Goal: Information Seeking & Learning: Learn about a topic

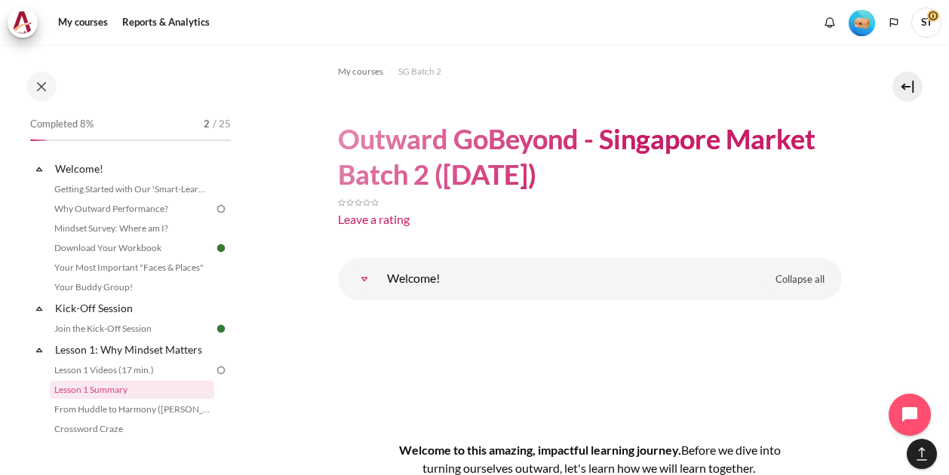
scroll to position [2266, 0]
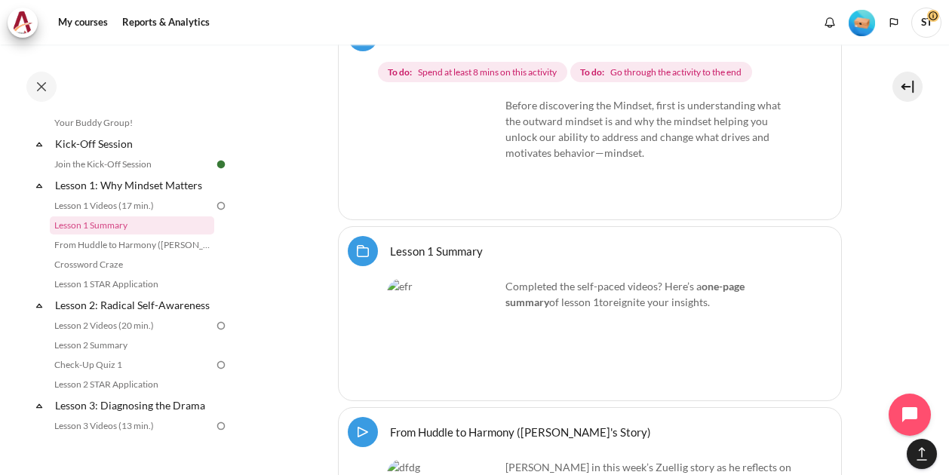
click at [489, 170] on img "Content" at bounding box center [443, 153] width 113 height 113
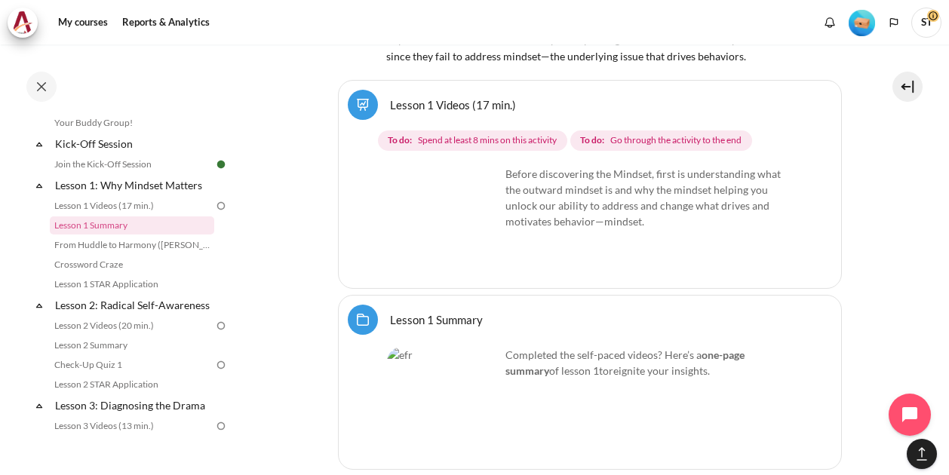
click at [477, 177] on img "Content" at bounding box center [443, 222] width 113 height 113
click at [449, 167] on img "Content" at bounding box center [443, 222] width 113 height 113
click at [468, 364] on img "Content" at bounding box center [443, 403] width 113 height 113
click at [408, 347] on img "Content" at bounding box center [443, 403] width 113 height 113
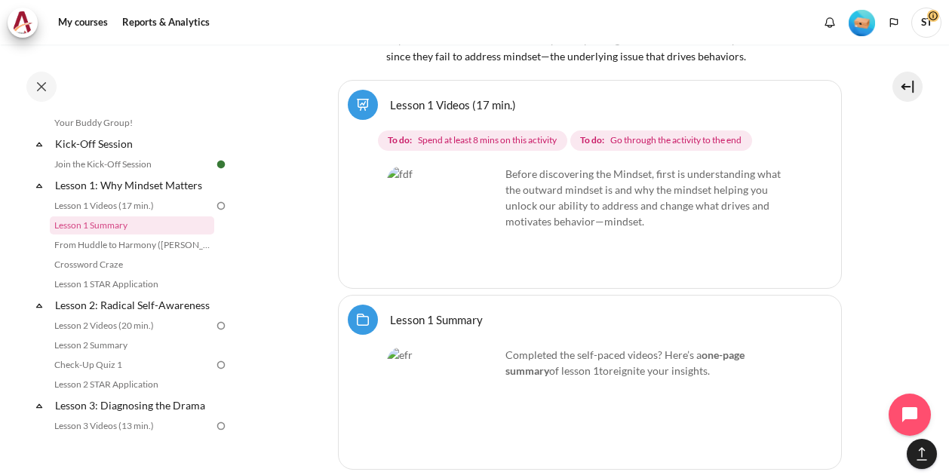
click at [390, 312] on link "Lesson 1 Summary Folder" at bounding box center [436, 319] width 93 height 14
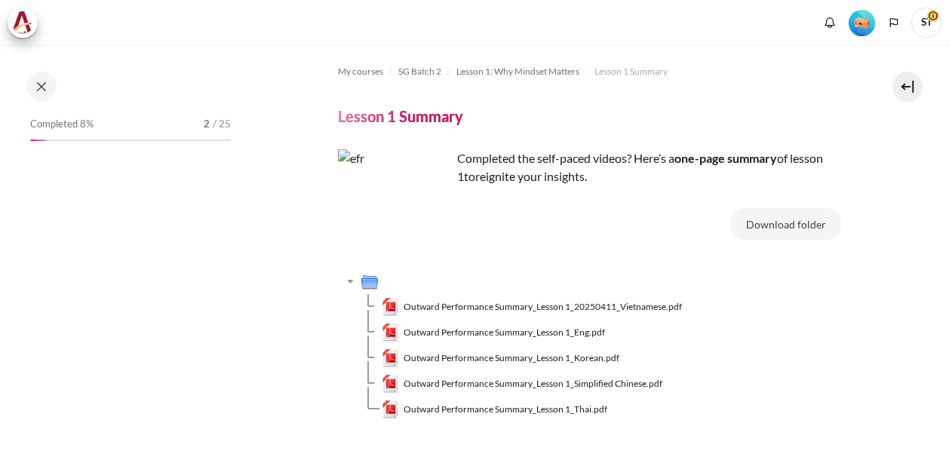
scroll to position [116, 0]
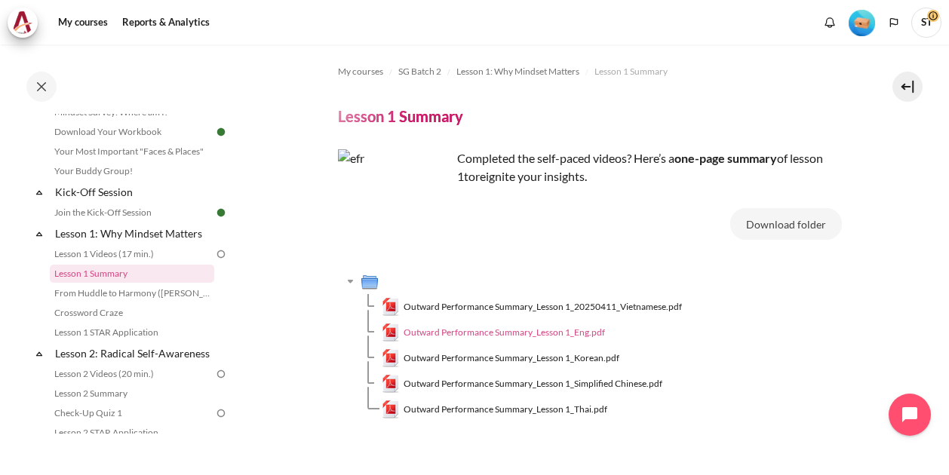
click at [514, 331] on span "Outward Performance Summary_Lesson 1_Eng.pdf" at bounding box center [504, 333] width 201 height 14
click at [123, 248] on link "Lesson 1 Videos (17 min.)" at bounding box center [132, 254] width 164 height 18
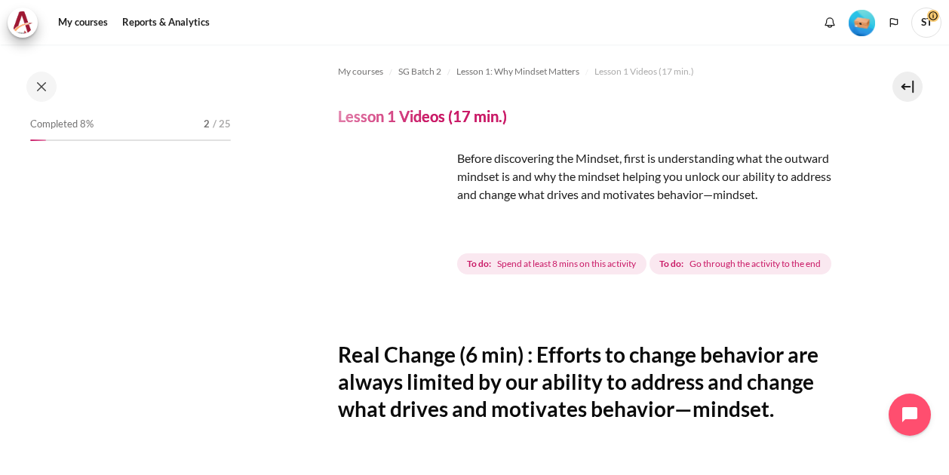
click at [428, 232] on img "Content" at bounding box center [394, 205] width 113 height 113
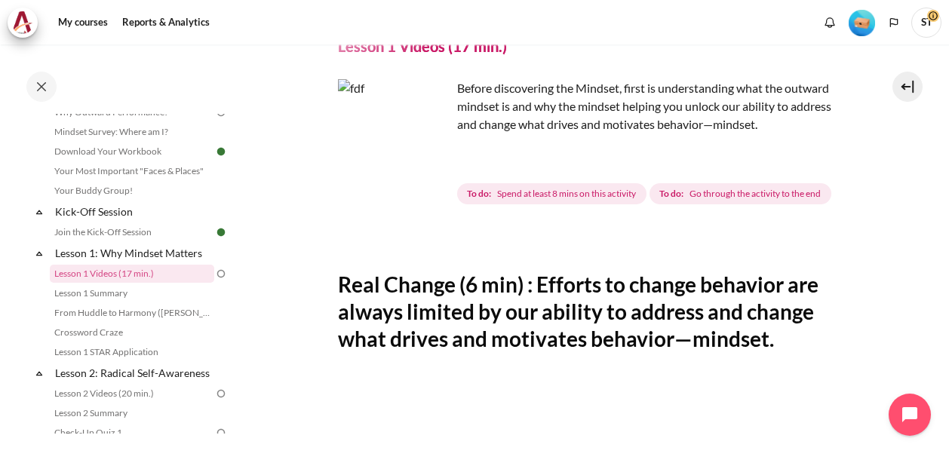
scroll to position [60, 0]
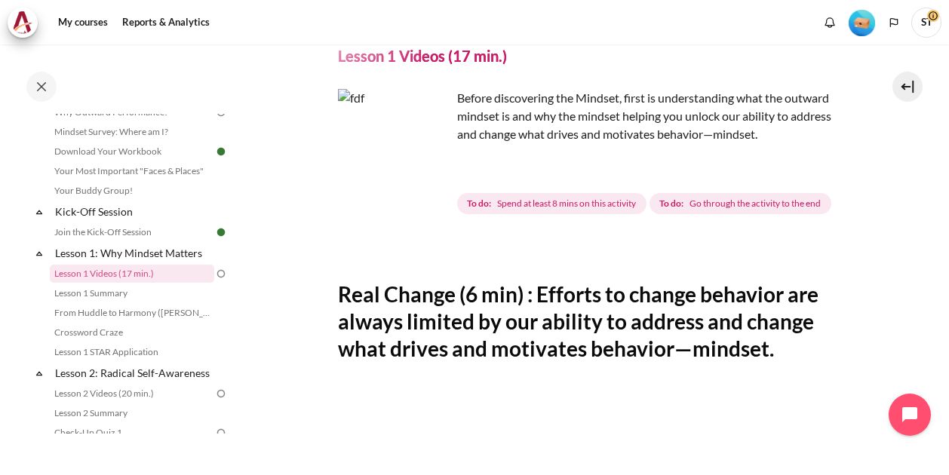
click at [432, 171] on img "Content" at bounding box center [394, 145] width 113 height 113
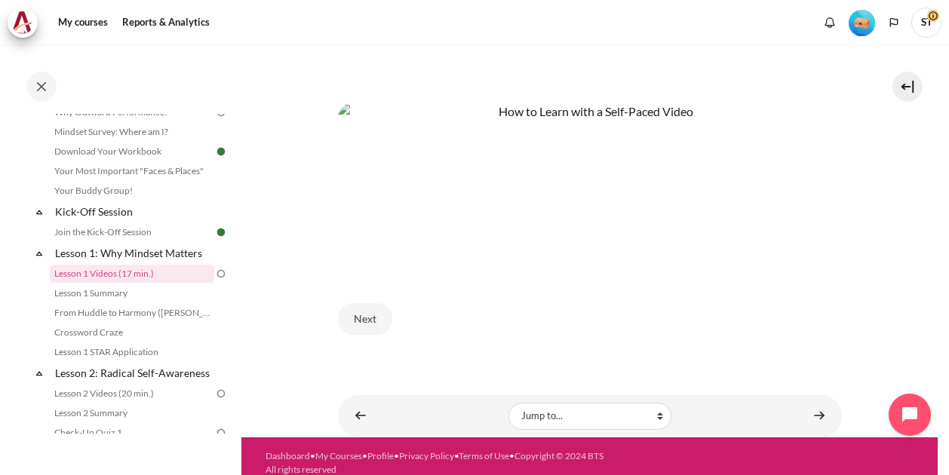
scroll to position [694, 0]
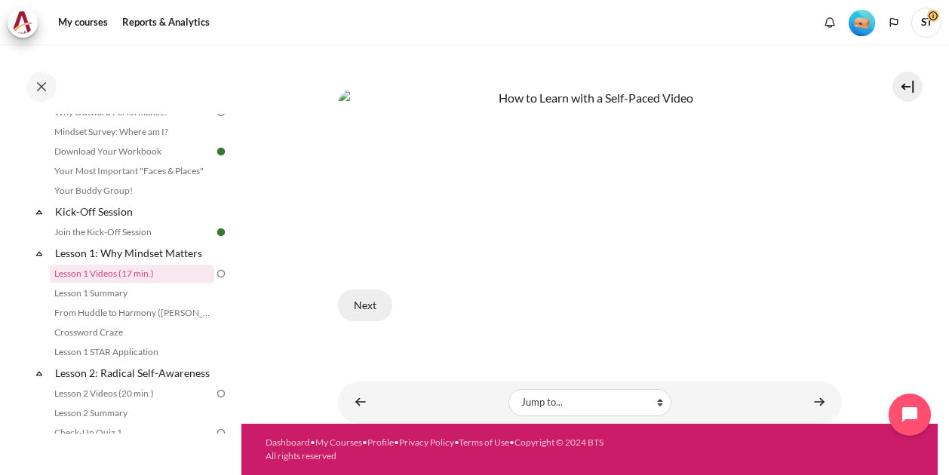
click at [367, 302] on button "Next" at bounding box center [365, 306] width 54 height 32
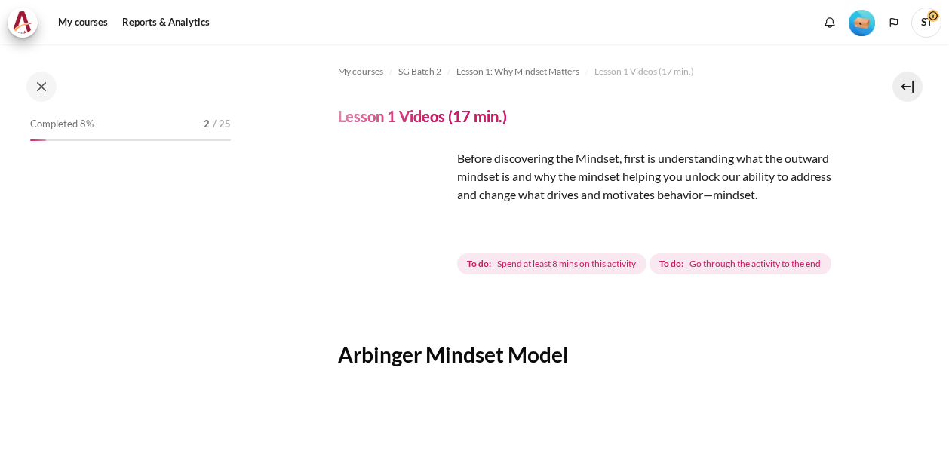
scroll to position [97, 0]
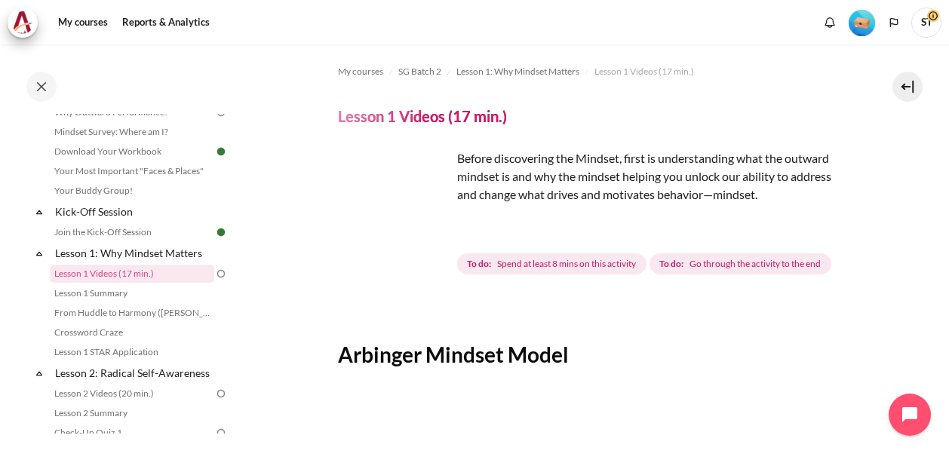
click at [434, 226] on img "Content" at bounding box center [394, 205] width 113 height 113
click at [430, 232] on img "Content" at bounding box center [394, 205] width 113 height 113
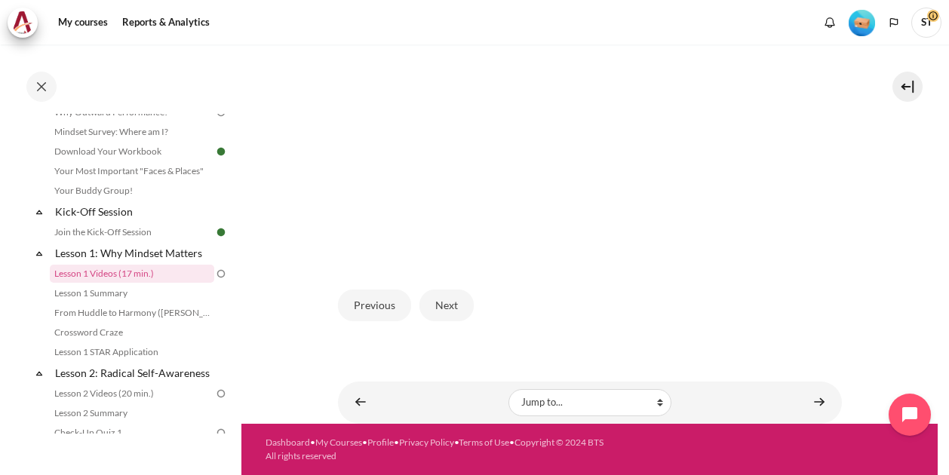
scroll to position [440, 0]
click at [442, 308] on button "Next" at bounding box center [446, 306] width 54 height 32
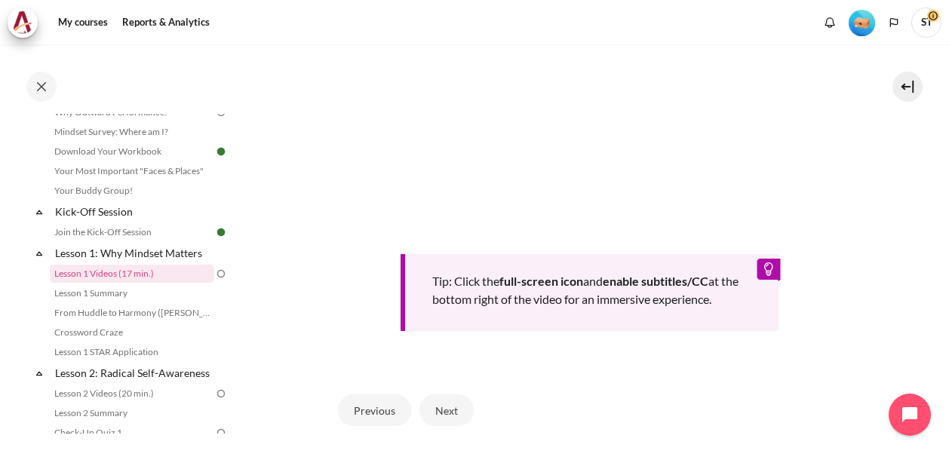
scroll to position [573, 0]
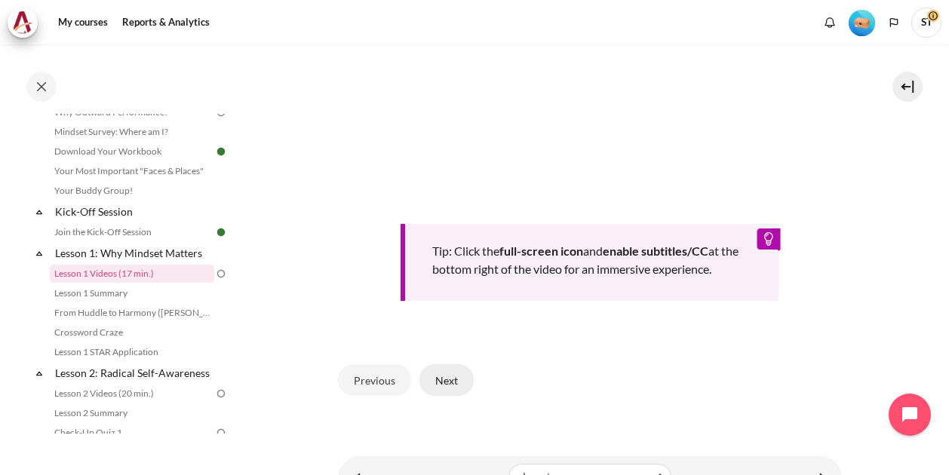
click at [442, 396] on button "Next" at bounding box center [446, 380] width 54 height 32
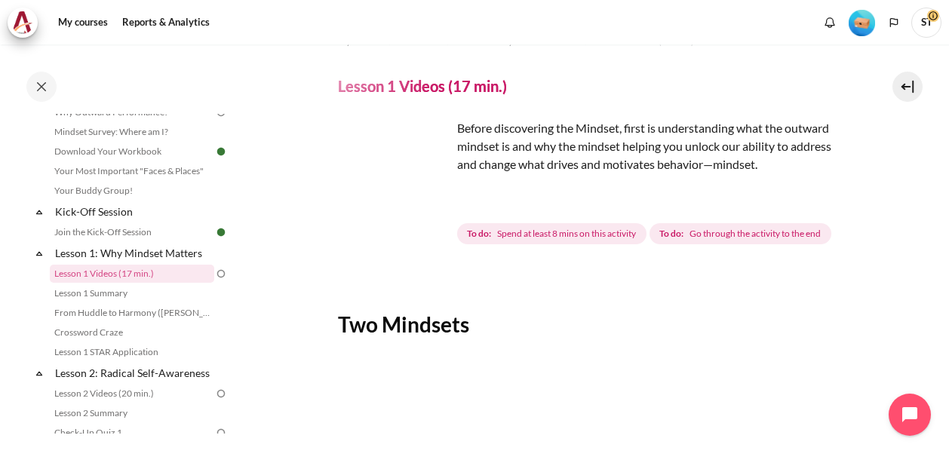
scroll to position [60, 0]
